Goal: Information Seeking & Learning: Get advice/opinions

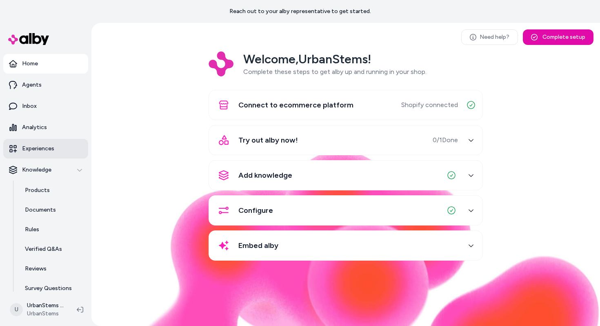
click at [31, 145] on p "Experiences" at bounding box center [38, 149] width 32 height 8
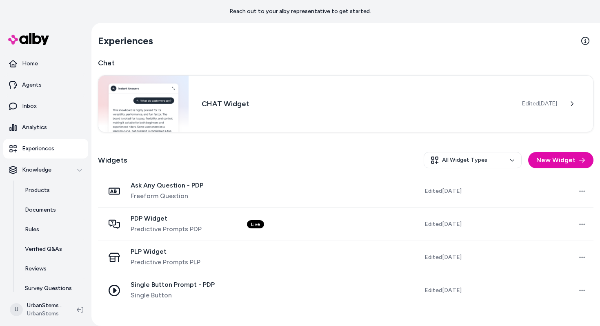
click at [223, 218] on div "PDP Widget Predictive Prompts PDP" at bounding box center [169, 224] width 129 height 20
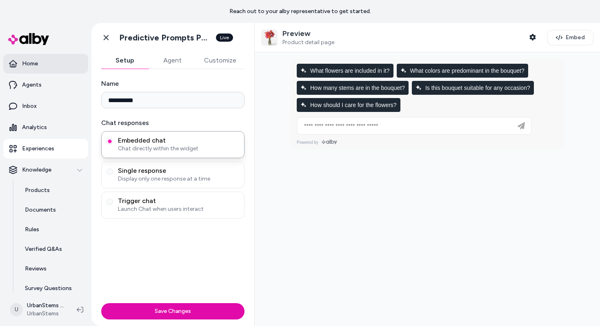
click at [38, 67] on link "Home" at bounding box center [45, 64] width 85 height 20
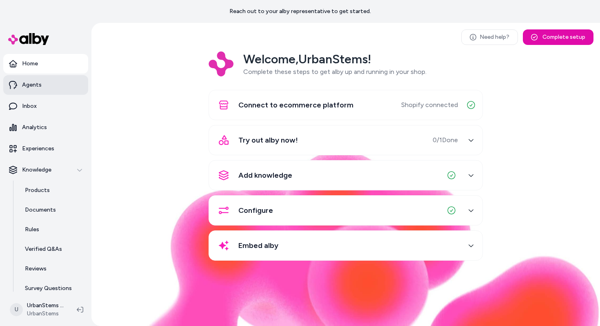
click at [42, 83] on link "Agents" at bounding box center [45, 85] width 85 height 20
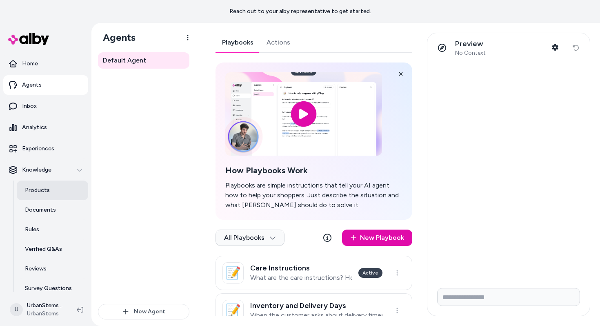
click at [31, 191] on p "Products" at bounding box center [37, 190] width 25 height 8
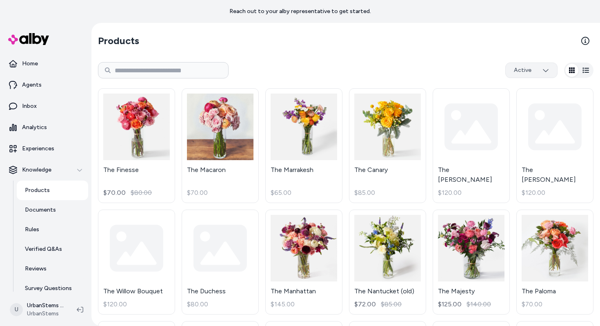
click at [532, 73] on html "Reach out to your alby representative to get started. Home Agents Inbox Analyti…" at bounding box center [300, 163] width 600 height 326
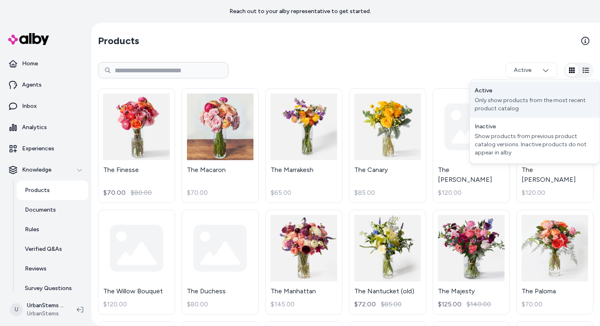
click at [513, 107] on div "Only show products from the most recent product catalog" at bounding box center [535, 104] width 120 height 16
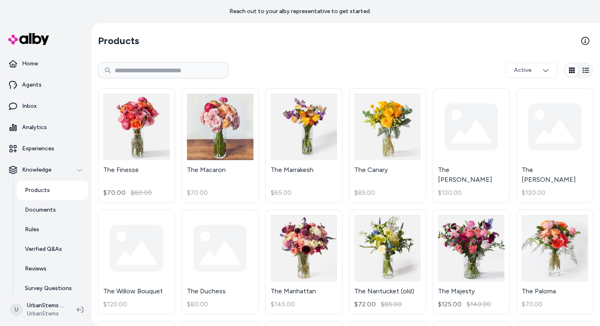
click at [582, 75] on button "button" at bounding box center [586, 70] width 13 height 13
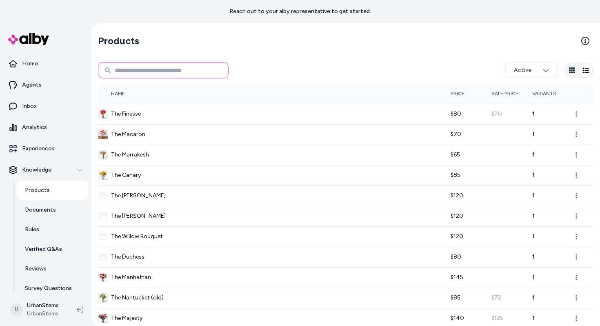
click at [158, 72] on input at bounding box center [163, 70] width 131 height 16
click at [37, 228] on p "Rules" at bounding box center [32, 229] width 14 height 8
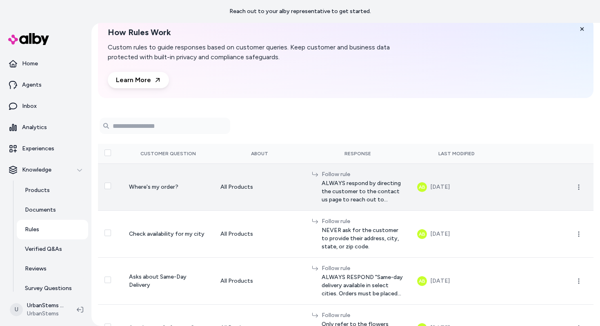
scroll to position [55, 0]
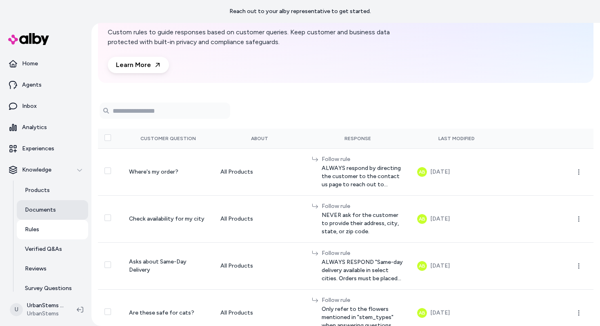
click at [37, 209] on p "Documents" at bounding box center [40, 210] width 31 height 8
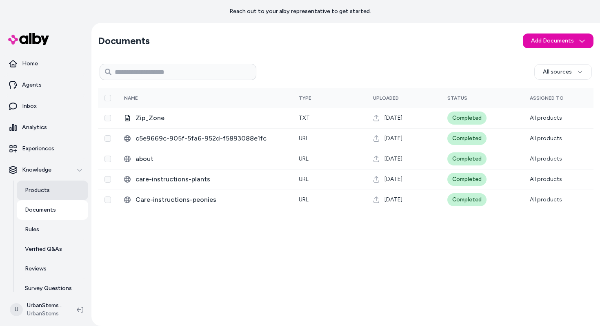
click at [47, 188] on p "Products" at bounding box center [37, 190] width 25 height 8
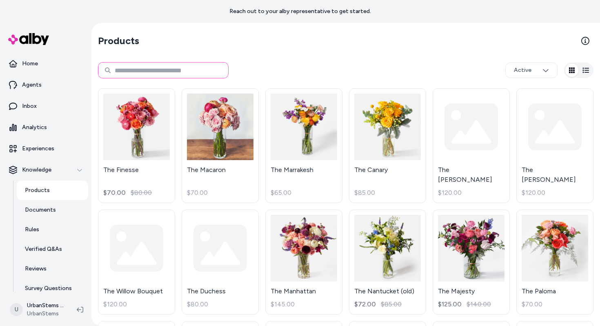
click at [123, 74] on input at bounding box center [163, 70] width 131 height 16
click at [117, 69] on input at bounding box center [163, 70] width 131 height 16
paste input "**********"
type input "**********"
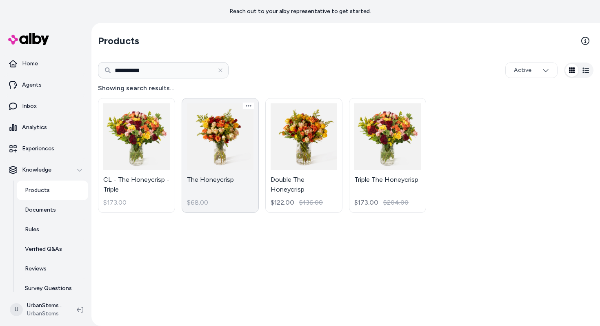
click at [245, 142] on link "The Honeycrisp $68.00" at bounding box center [220, 155] width 77 height 115
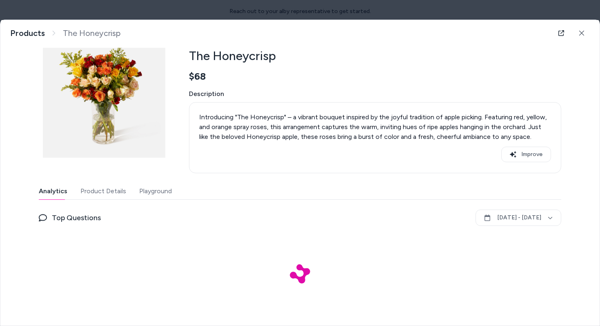
scroll to position [33, 0]
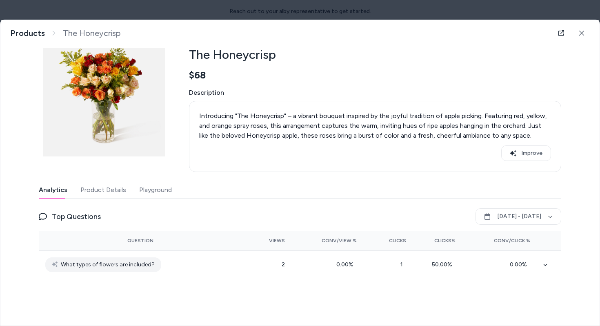
click at [103, 194] on button "Product Details" at bounding box center [103, 190] width 46 height 16
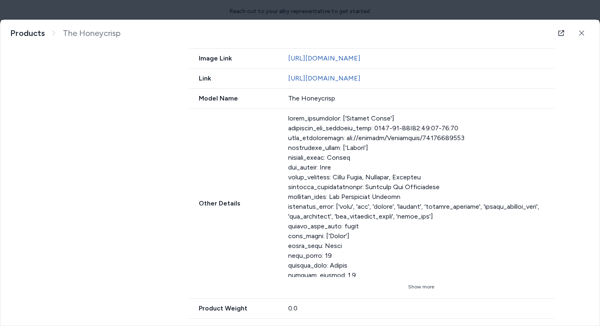
scroll to position [0, 0]
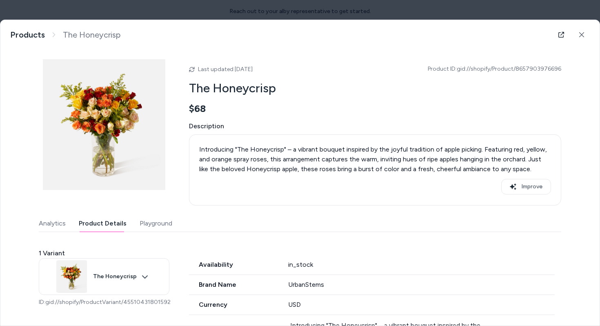
click at [149, 225] on button "Playground" at bounding box center [156, 223] width 33 height 16
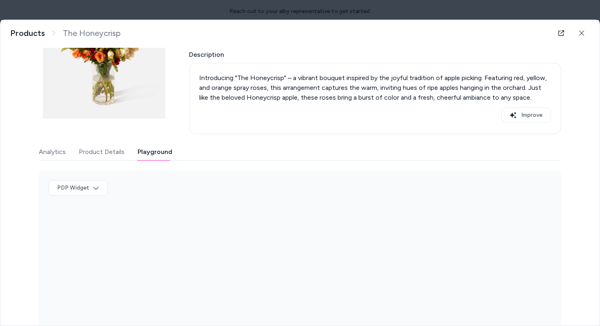
scroll to position [92, 0]
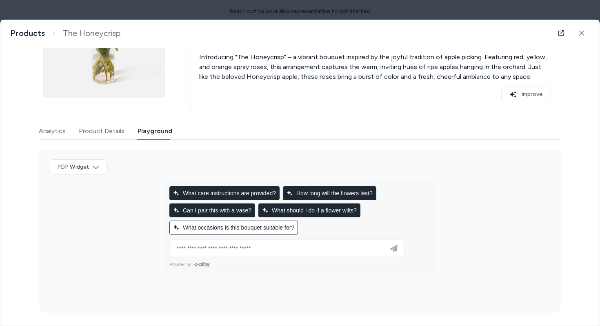
click at [271, 229] on span "What occasions is this bouquet suitable for?" at bounding box center [233, 227] width 121 height 7
type input "**********"
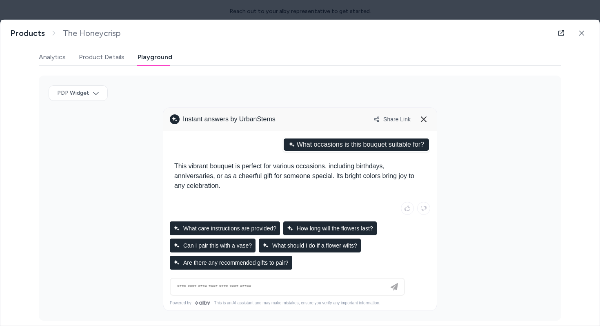
scroll to position [173, 0]
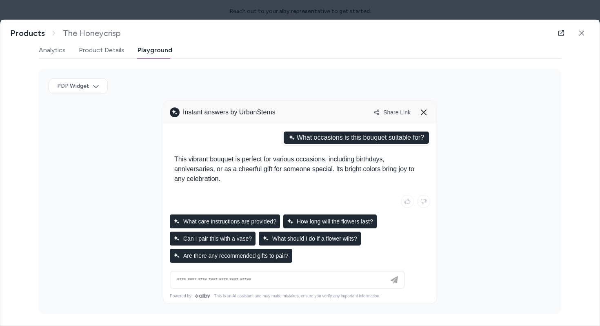
click at [302, 284] on div at bounding box center [287, 280] width 230 height 16
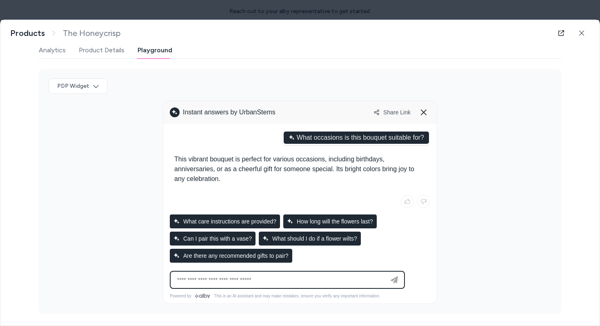
click at [301, 282] on input at bounding box center [279, 280] width 214 height 10
type input "**********"
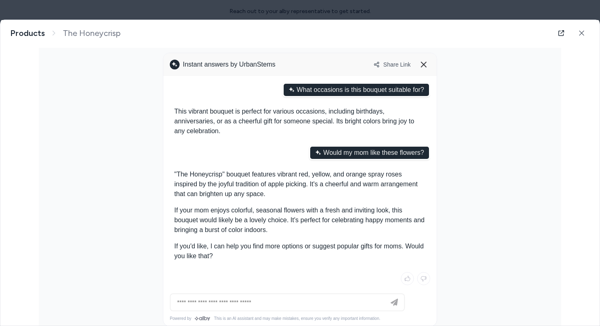
scroll to position [242, 0]
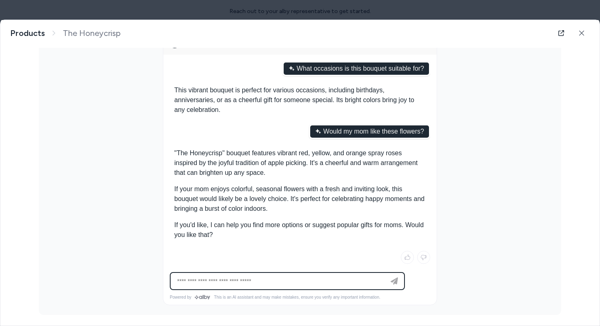
click at [286, 276] on input at bounding box center [279, 281] width 214 height 10
type input "**********"
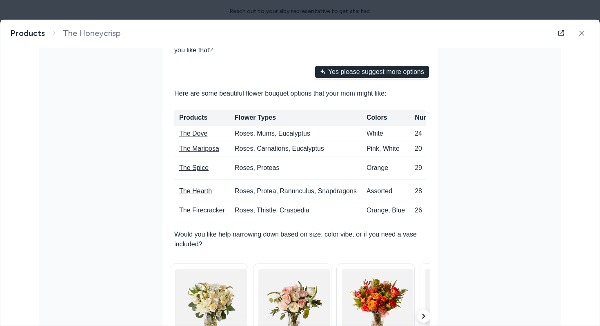
scroll to position [496, 0]
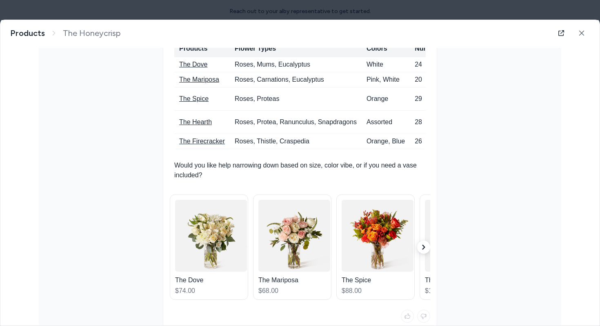
click at [424, 250] on icon "button" at bounding box center [423, 247] width 5 height 5
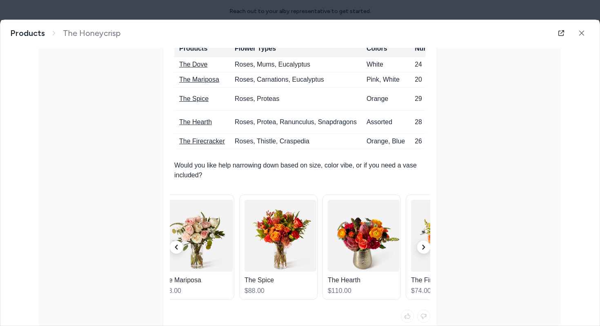
click at [424, 250] on icon "button" at bounding box center [423, 247] width 5 height 5
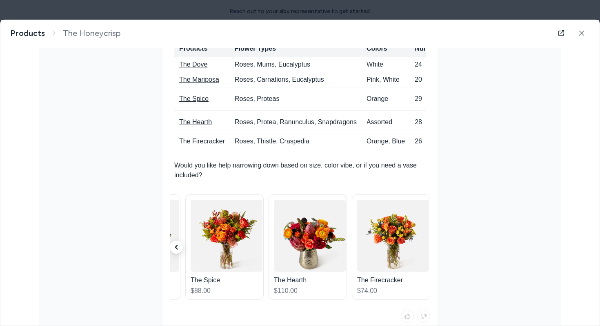
scroll to position [615, 0]
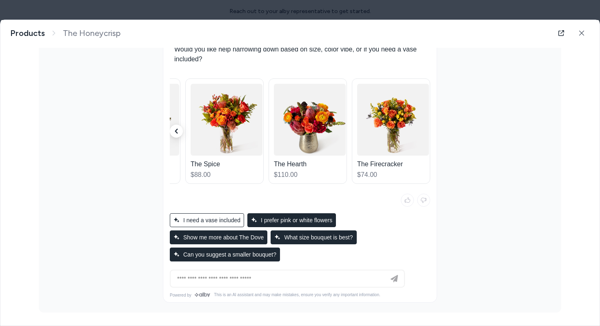
click at [233, 223] on div "I need a vase included" at bounding box center [207, 220] width 74 height 14
type input "**********"
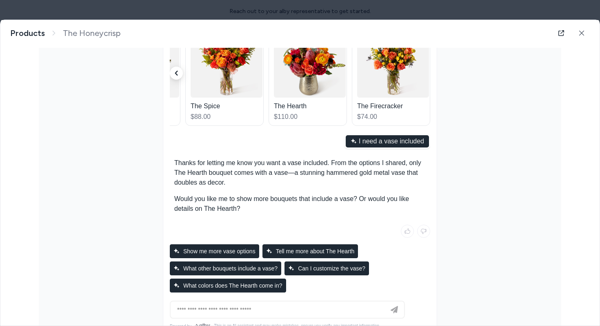
scroll to position [703, 0]
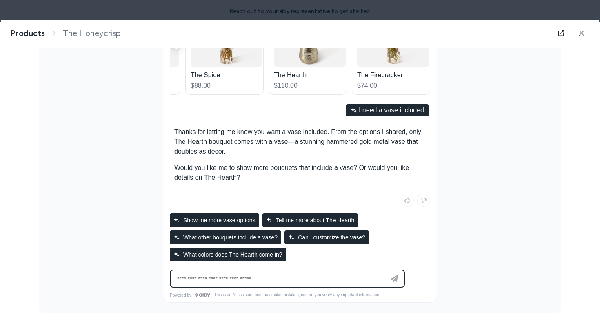
click at [306, 277] on input at bounding box center [279, 279] width 214 height 10
type input "***"
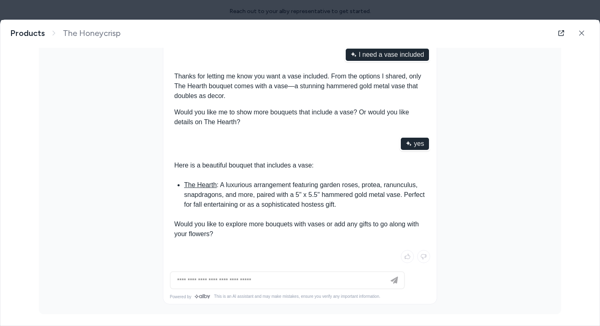
scroll to position [759, 0]
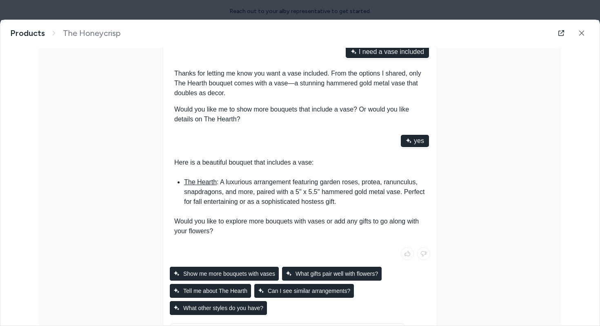
click at [197, 183] on link "The Hearth" at bounding box center [200, 181] width 33 height 7
